Goal: Navigation & Orientation: Find specific page/section

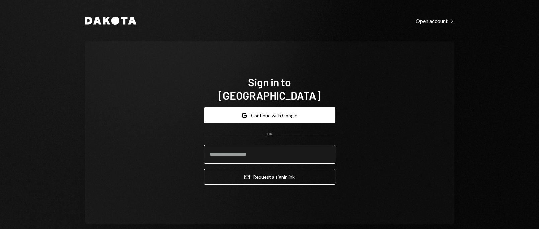
click at [253, 152] on input "email" at bounding box center [269, 154] width 131 height 19
type input "**********"
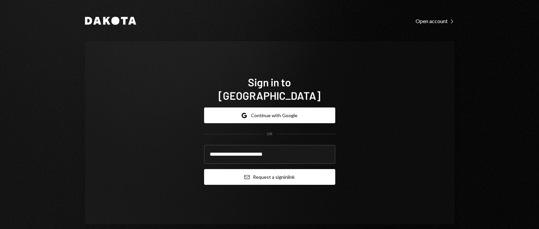
click at [270, 169] on button "Email Request a sign in link" at bounding box center [269, 177] width 131 height 16
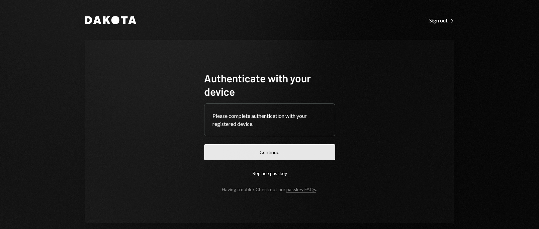
click at [242, 148] on button "Continue" at bounding box center [269, 152] width 131 height 16
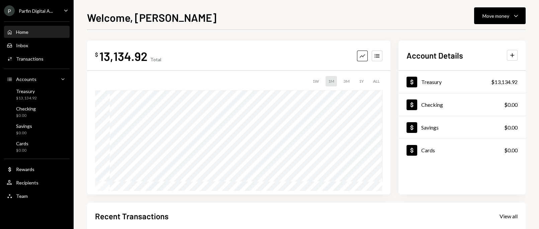
click at [41, 8] on div "P Parfin Digital A..." at bounding box center [28, 10] width 49 height 11
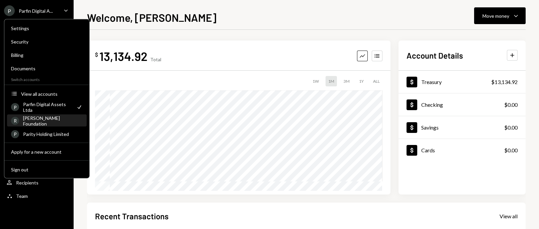
click at [39, 119] on div "[PERSON_NAME] Foundation" at bounding box center [53, 120] width 60 height 11
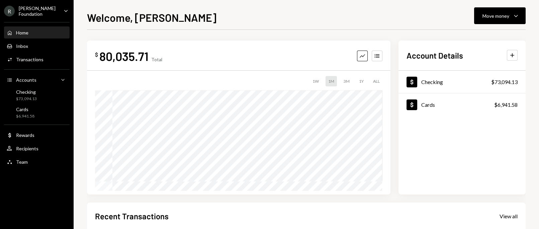
click at [54, 11] on div "R [PERSON_NAME] Foundation Caret Down" at bounding box center [37, 10] width 74 height 11
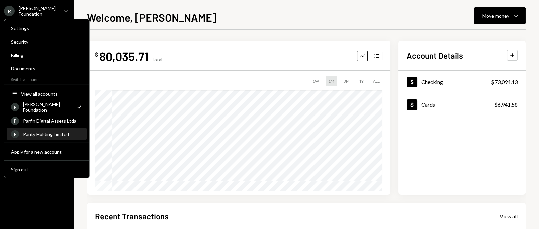
click at [44, 133] on div "Parity Holding Limited" at bounding box center [53, 134] width 60 height 6
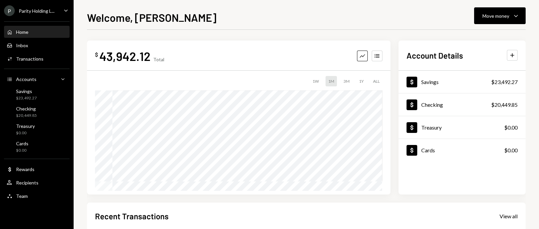
click at [41, 12] on div "Parity Holding L..." at bounding box center [37, 11] width 36 height 6
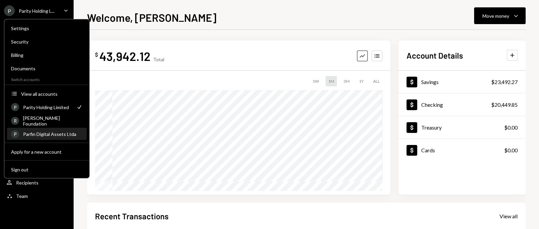
click at [34, 131] on div "Parfin Digital Assets Ltda" at bounding box center [53, 134] width 60 height 6
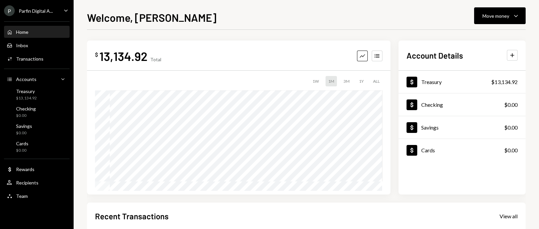
click at [44, 8] on div "Parfin Digital A..." at bounding box center [36, 11] width 34 height 6
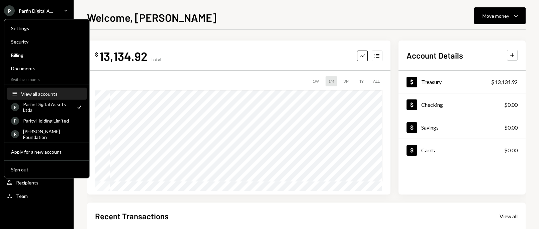
click at [45, 94] on div "View all accounts" at bounding box center [52, 94] width 62 height 6
